Goal: Task Accomplishment & Management: Manage account settings

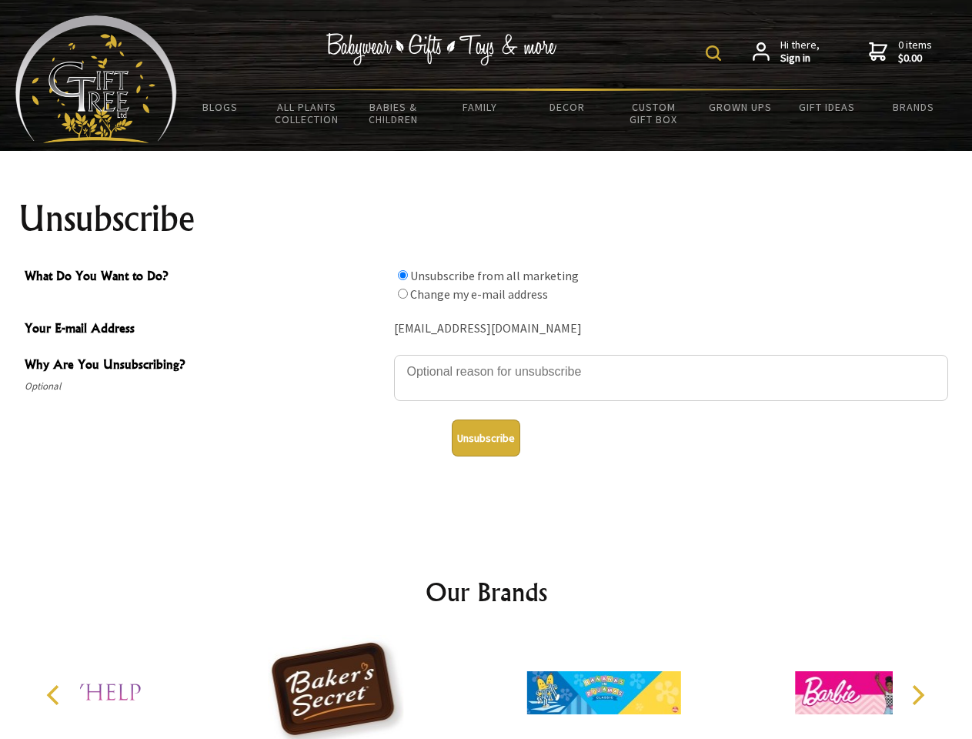
click at [716, 53] on img at bounding box center [713, 52] width 15 height 15
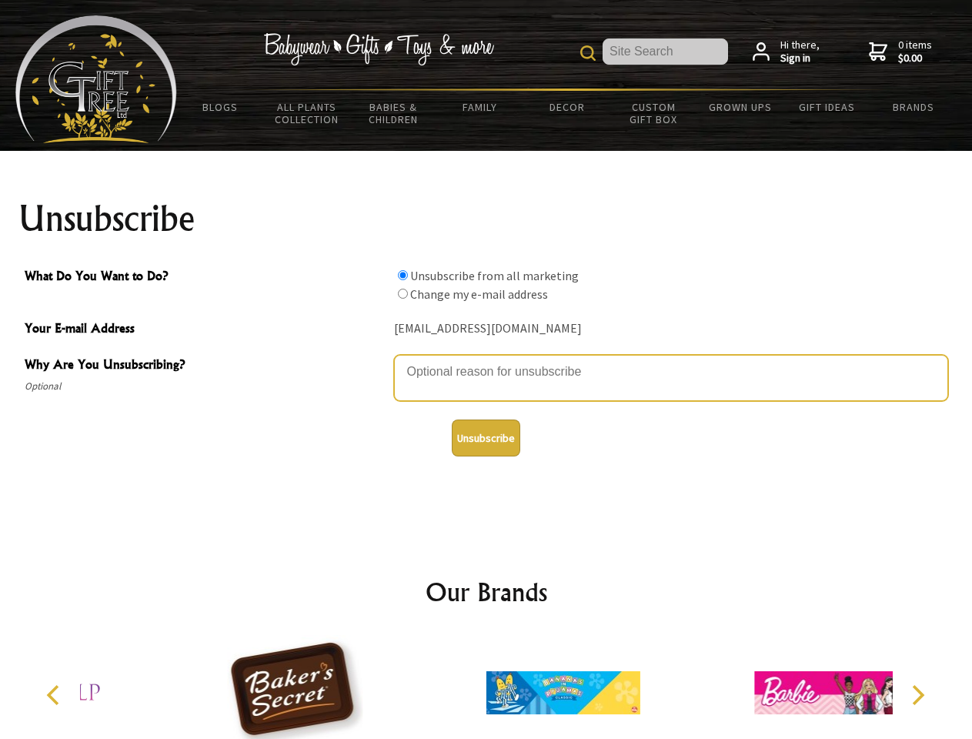
click at [487, 360] on textarea "Why Are You Unsubscribing?" at bounding box center [671, 378] width 554 height 46
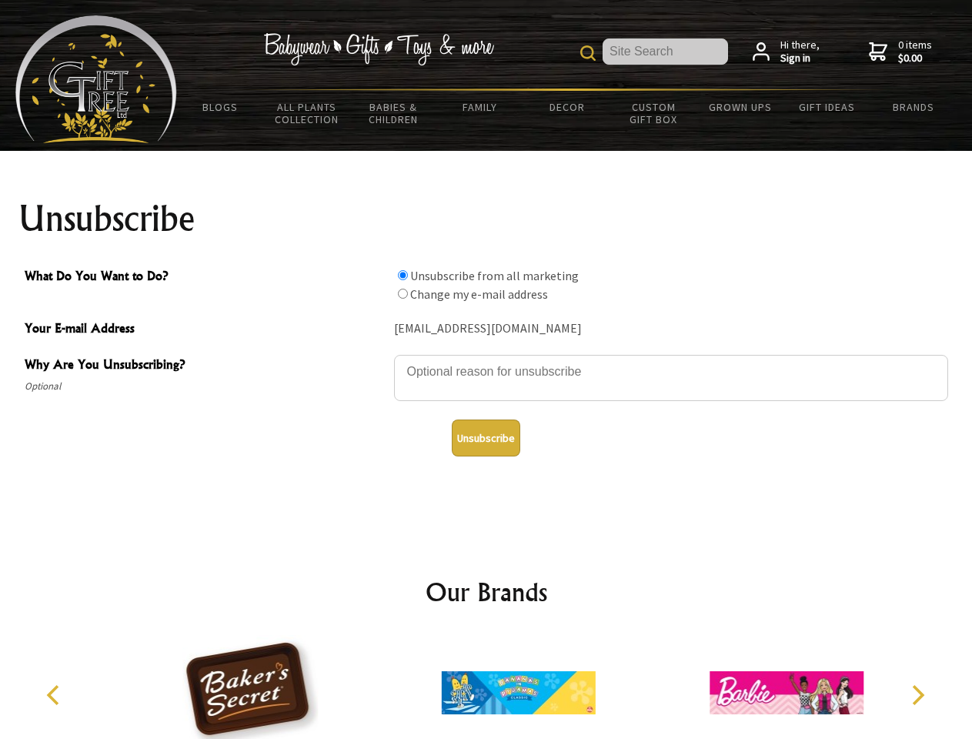
click at [403, 275] on input "What Do You Want to Do?" at bounding box center [403, 275] width 10 height 10
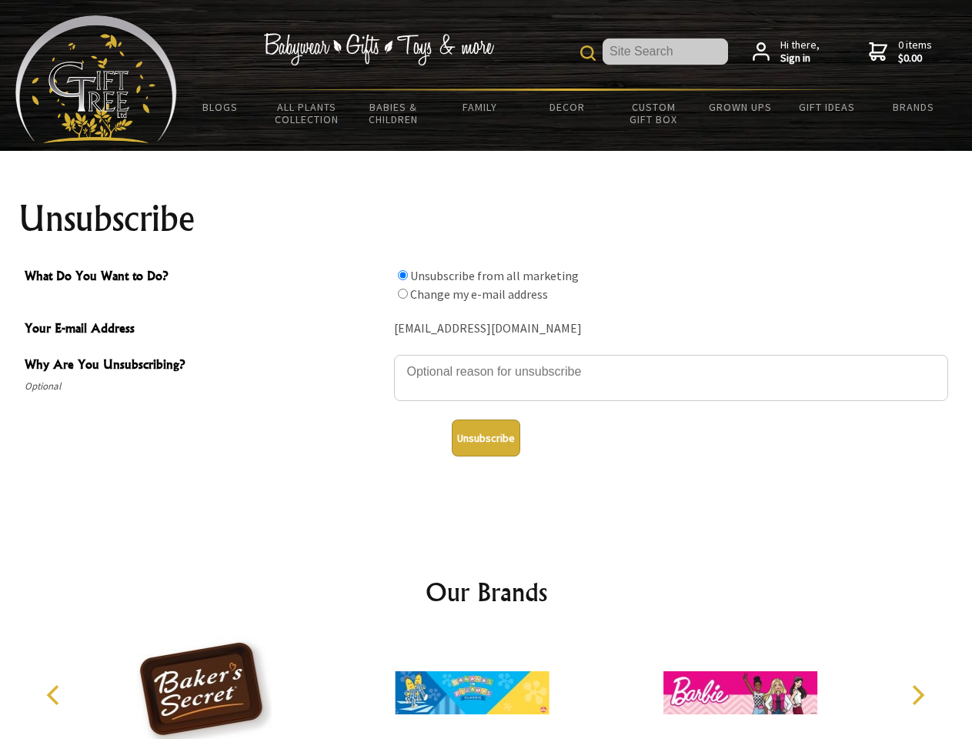
click at [403, 293] on input "What Do You Want to Do?" at bounding box center [403, 294] width 10 height 10
radio input "true"
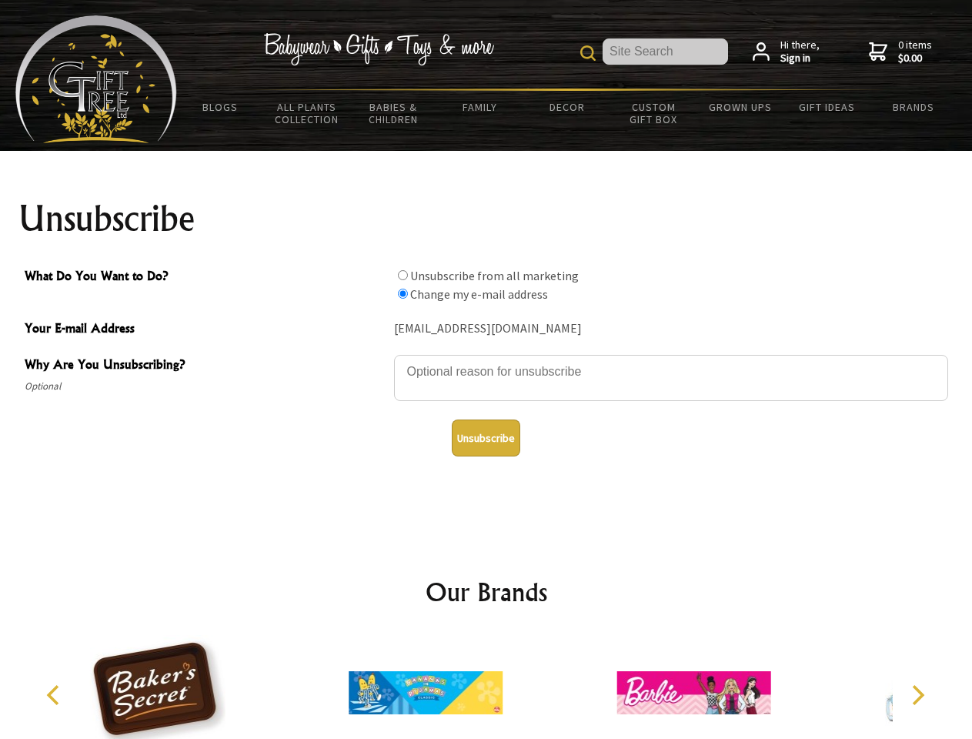
click at [486, 438] on button "Unsubscribe" at bounding box center [486, 438] width 69 height 37
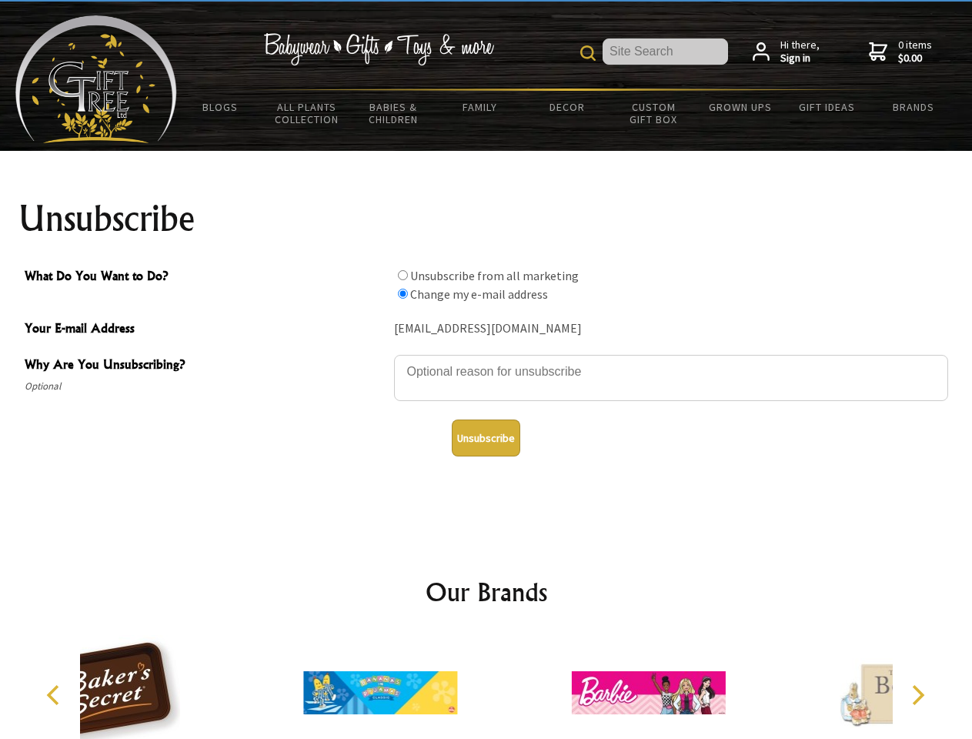
click at [487, 687] on div at bounding box center [380, 695] width 268 height 120
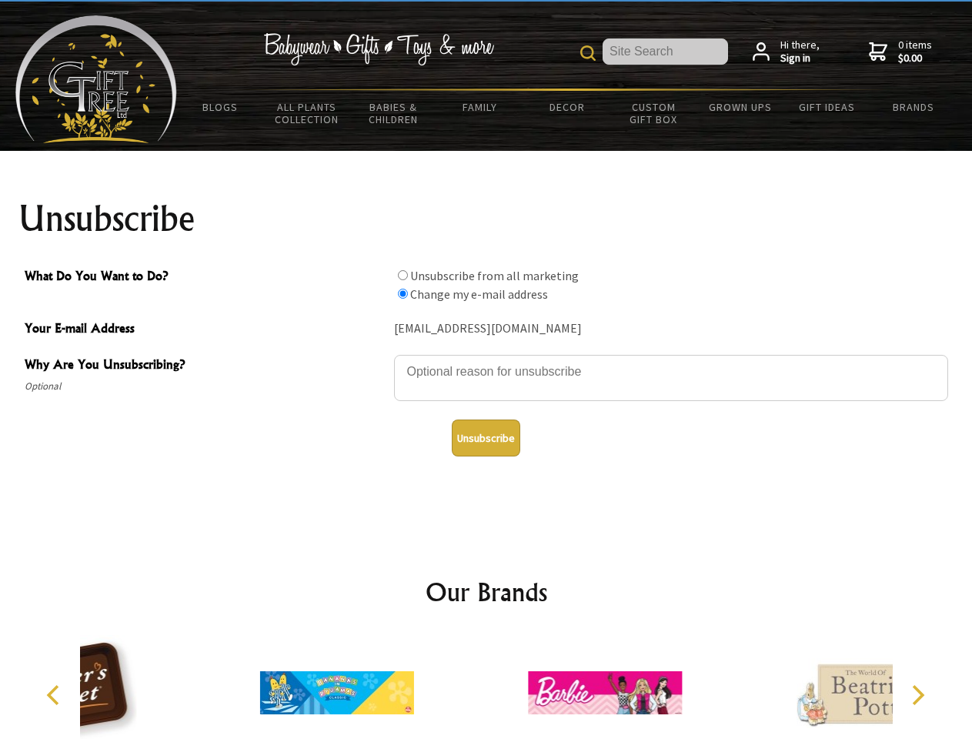
click at [55, 695] on icon "Previous" at bounding box center [55, 695] width 20 height 20
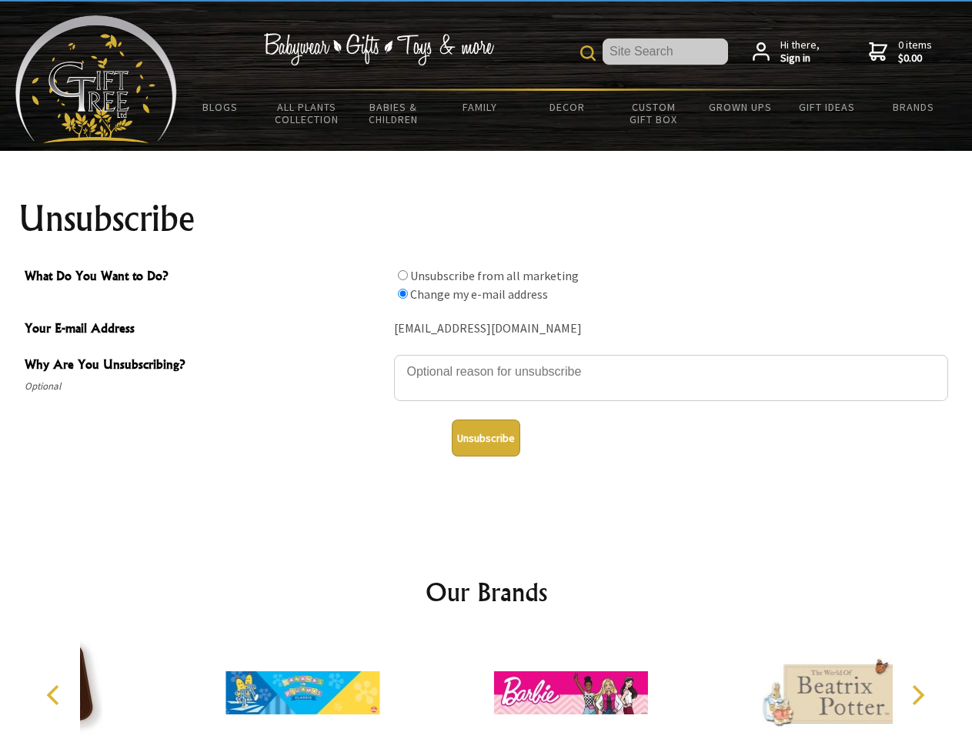
click at [918, 695] on icon "Next" at bounding box center [917, 695] width 20 height 20
